Goal: Task Accomplishment & Management: Use online tool/utility

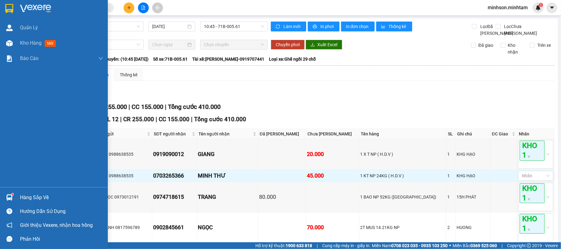
click at [24, 194] on div "Hàng sắp về" at bounding box center [61, 197] width 83 height 9
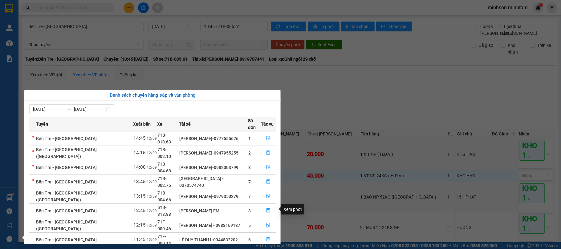
click at [270, 235] on button "button" at bounding box center [268, 240] width 14 height 10
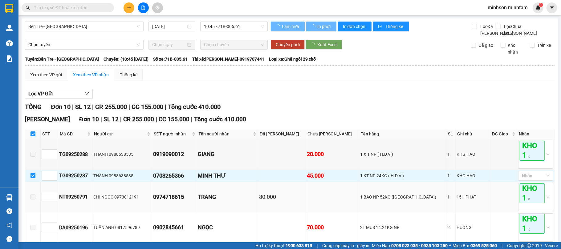
checkbox input "false"
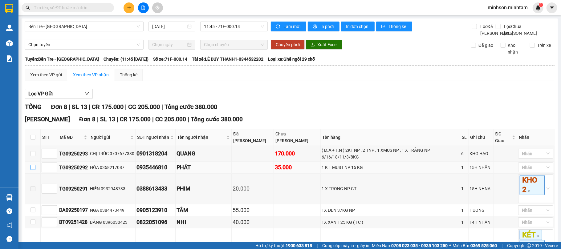
click at [34, 165] on input "checkbox" at bounding box center [33, 167] width 5 height 5
checkbox input "true"
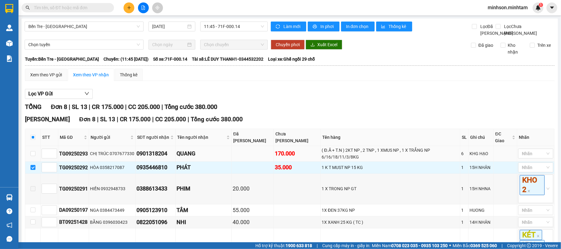
click at [34, 158] on td at bounding box center [32, 154] width 15 height 16
drag, startPoint x: 33, startPoint y: 154, endPoint x: 54, endPoint y: 160, distance: 21.6
click at [33, 154] on input "checkbox" at bounding box center [33, 153] width 5 height 5
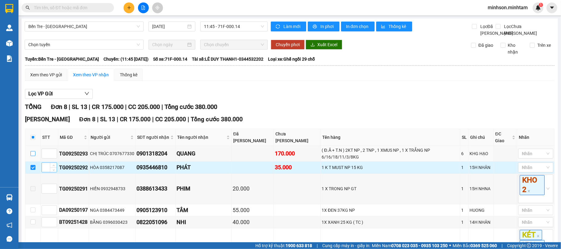
checkbox input "true"
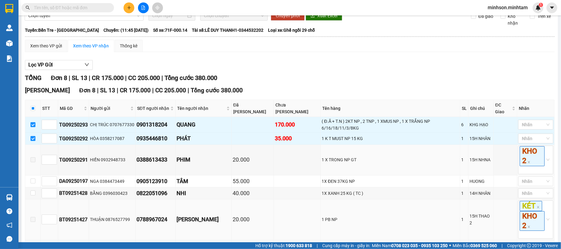
scroll to position [83, 0]
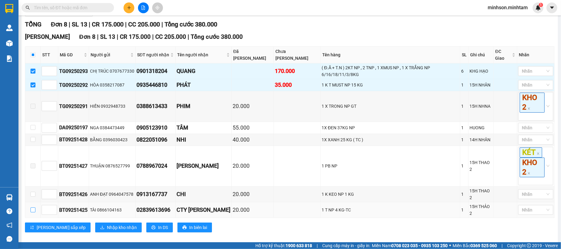
click at [32, 208] on input "checkbox" at bounding box center [33, 210] width 5 height 5
checkbox input "true"
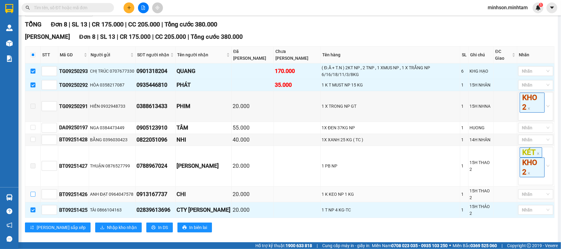
click at [34, 194] on input "checkbox" at bounding box center [33, 194] width 5 height 5
checkbox input "true"
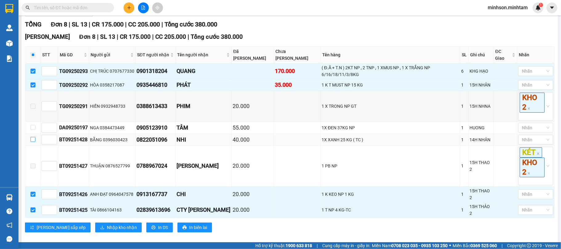
click at [31, 140] on input "checkbox" at bounding box center [33, 139] width 5 height 5
checkbox input "true"
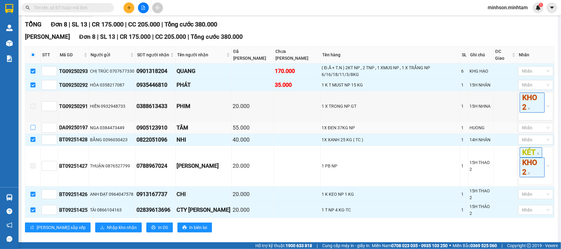
click at [31, 126] on input "checkbox" at bounding box center [33, 127] width 5 height 5
checkbox input "true"
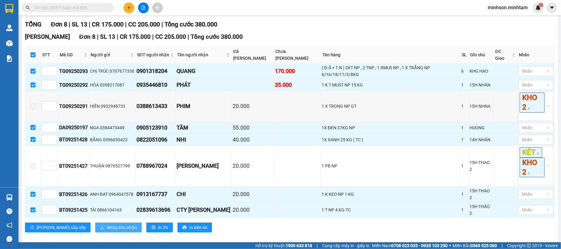
click at [107, 224] on span "Nhập kho nhận" at bounding box center [122, 227] width 30 height 7
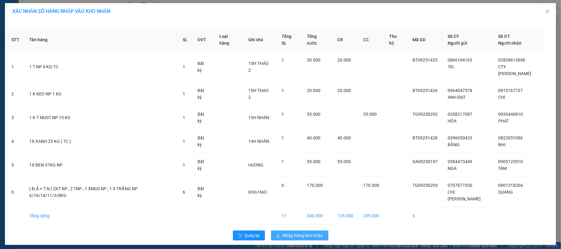
click at [295, 232] on span "Nhập hàng kho nhận" at bounding box center [303, 235] width 41 height 7
